Goal: Transaction & Acquisition: Purchase product/service

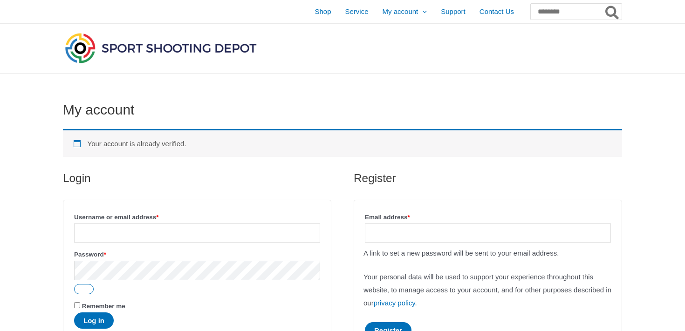
scroll to position [58, 0]
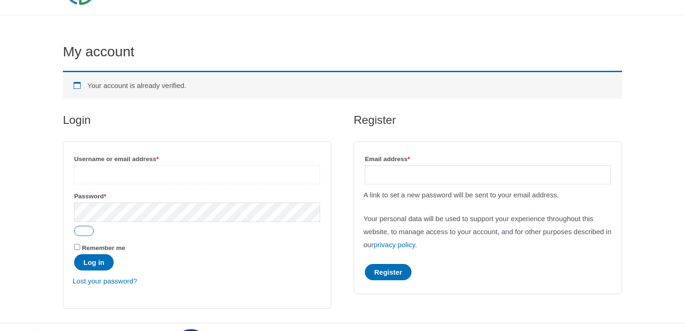
click at [231, 172] on input "Username or email address * Required" at bounding box center [197, 174] width 246 height 19
type input "**********"
click at [101, 263] on button "Log in" at bounding box center [94, 262] width 40 height 16
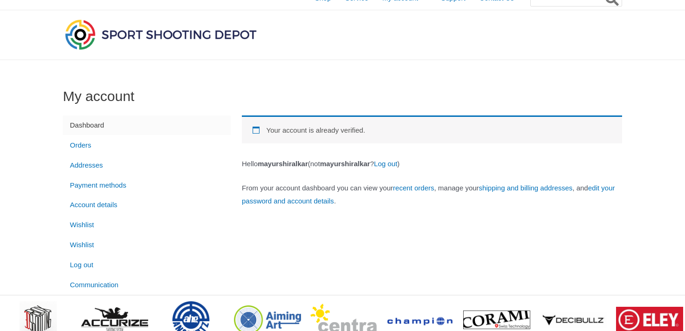
scroll to position [19, 0]
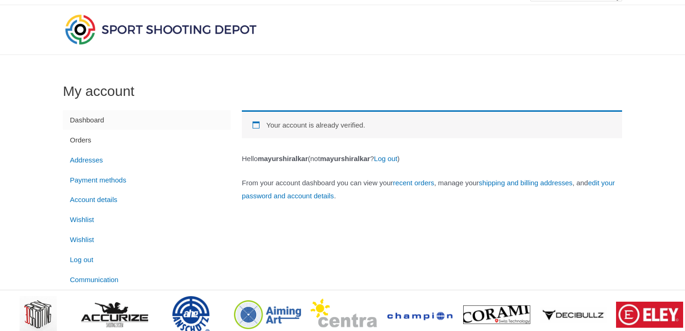
click at [88, 141] on link "Orders" at bounding box center [147, 140] width 168 height 20
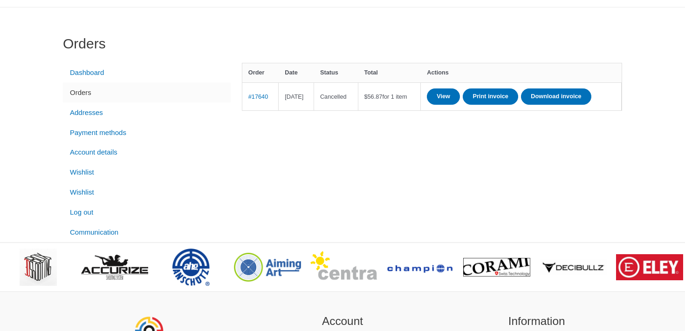
scroll to position [42, 0]
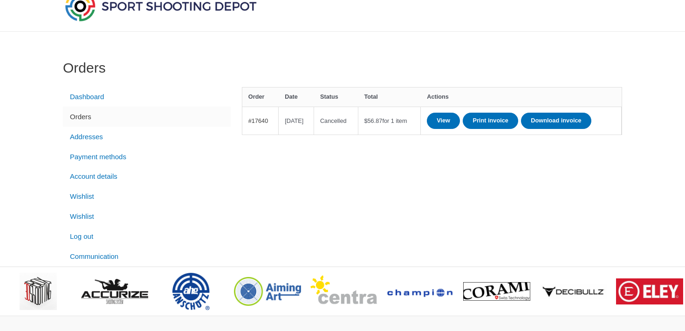
click at [261, 124] on link "#17640" at bounding box center [258, 120] width 20 height 7
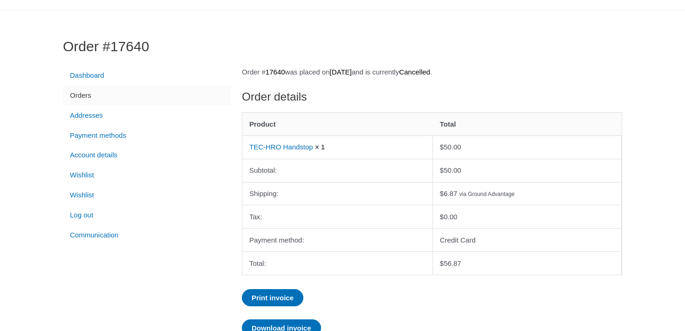
scroll to position [71, 0]
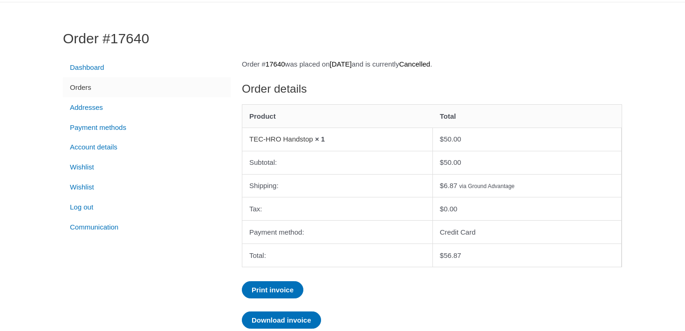
click at [282, 139] on link "TEC-HRO Handstop" at bounding box center [281, 139] width 64 height 8
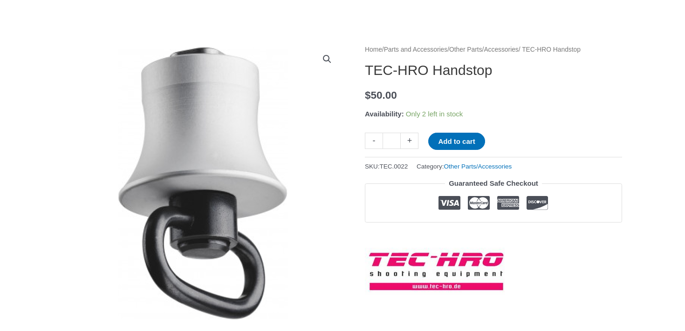
scroll to position [88, 0]
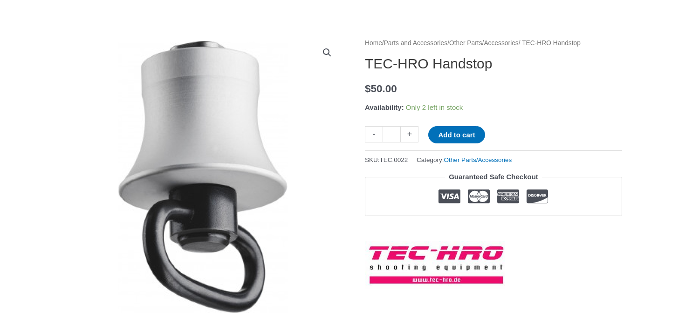
click at [518, 45] on link "Other Parts/Accessories" at bounding box center [483, 43] width 69 height 7
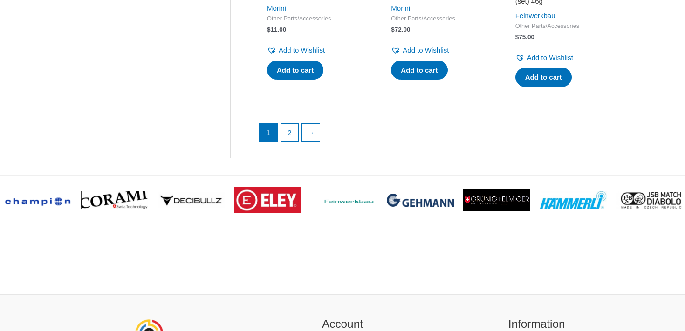
scroll to position [1470, 0]
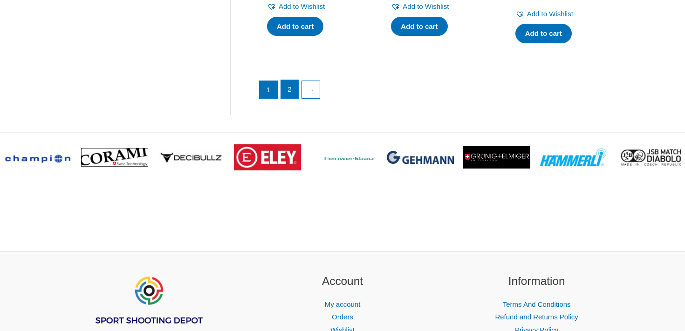
click at [291, 98] on link "2" at bounding box center [290, 89] width 18 height 19
